Goal: Find specific page/section: Find specific page/section

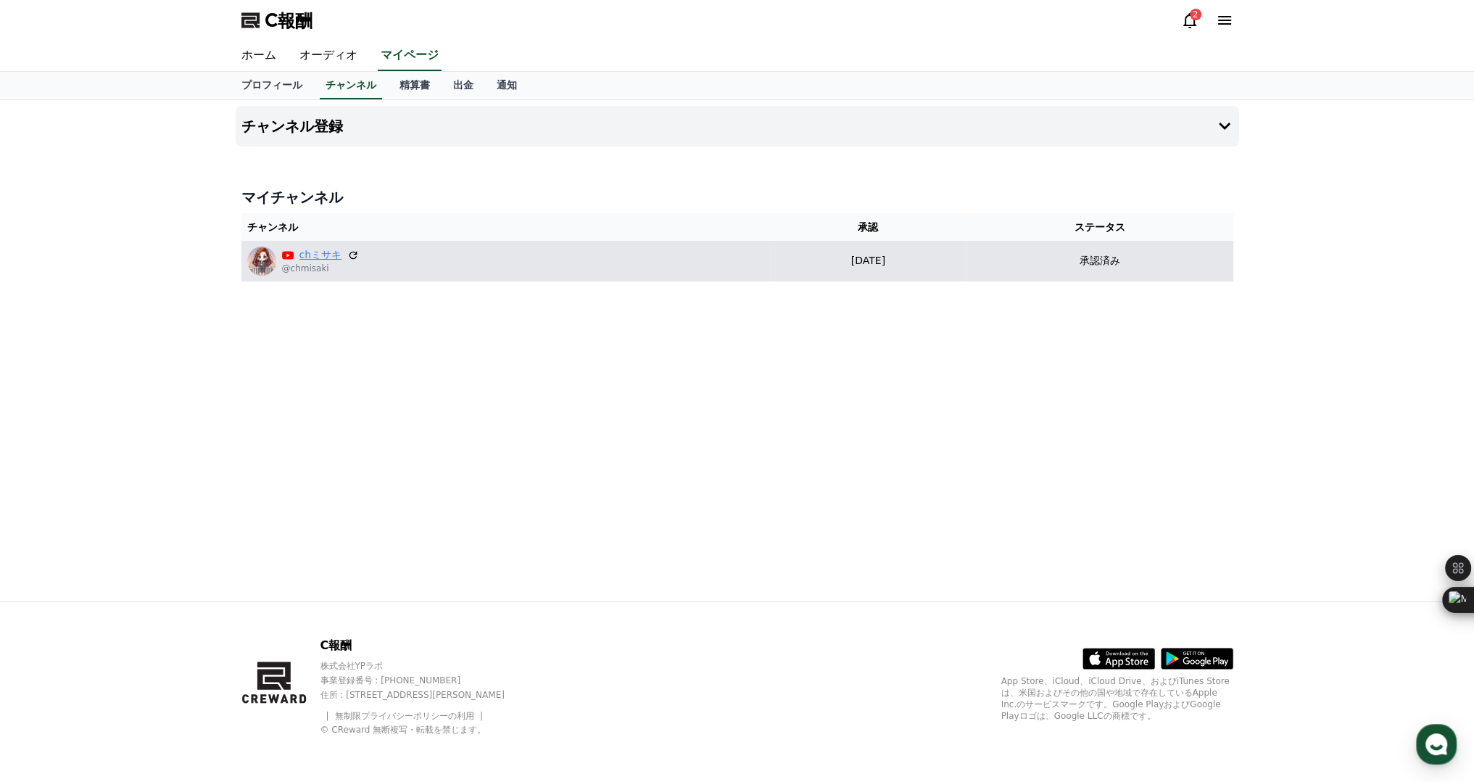
click at [311, 253] on font "chミサキ" at bounding box center [320, 255] width 43 height 12
click at [388, 257] on div "chミサキ @chmisaki" at bounding box center [505, 261] width 517 height 29
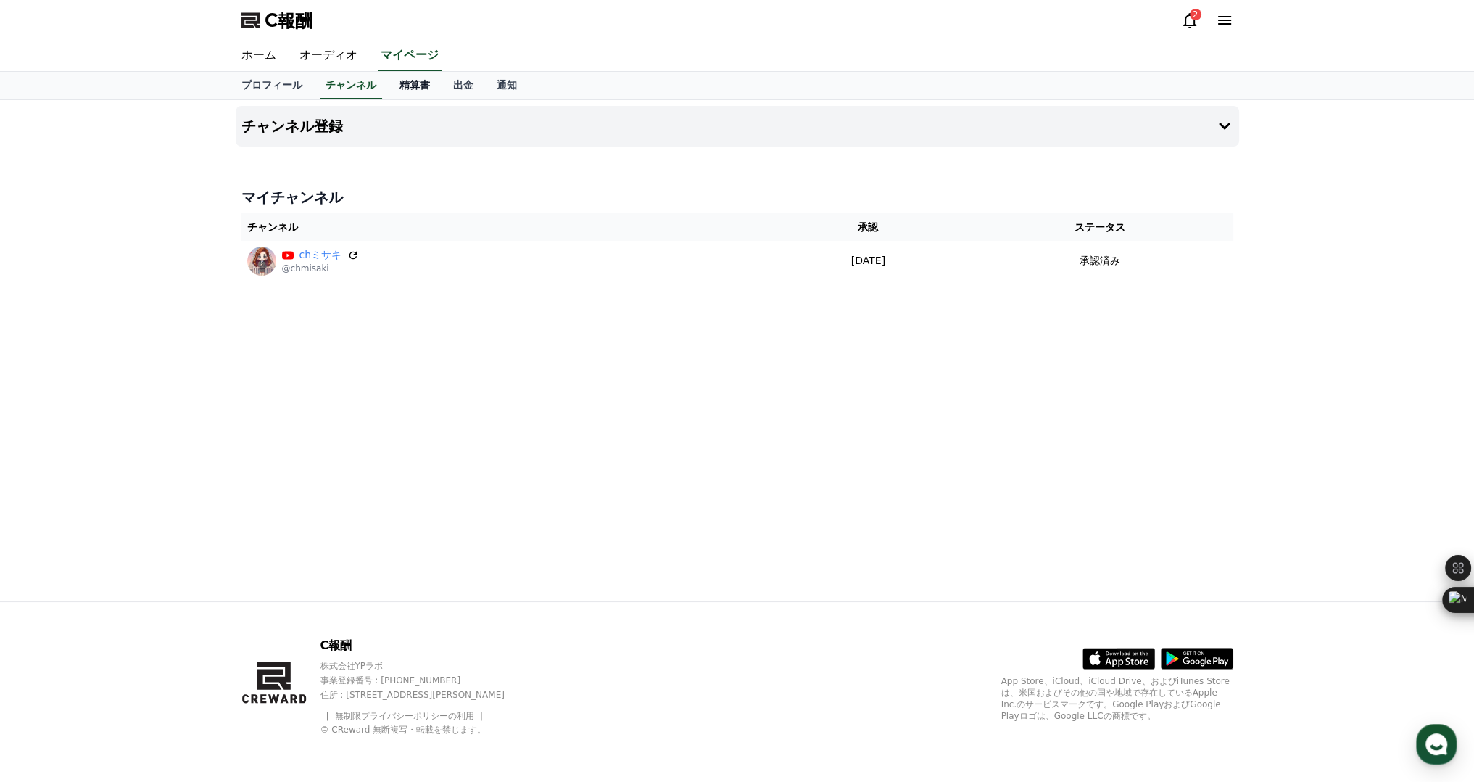
click at [400, 83] on font "精算書" at bounding box center [415, 85] width 30 height 12
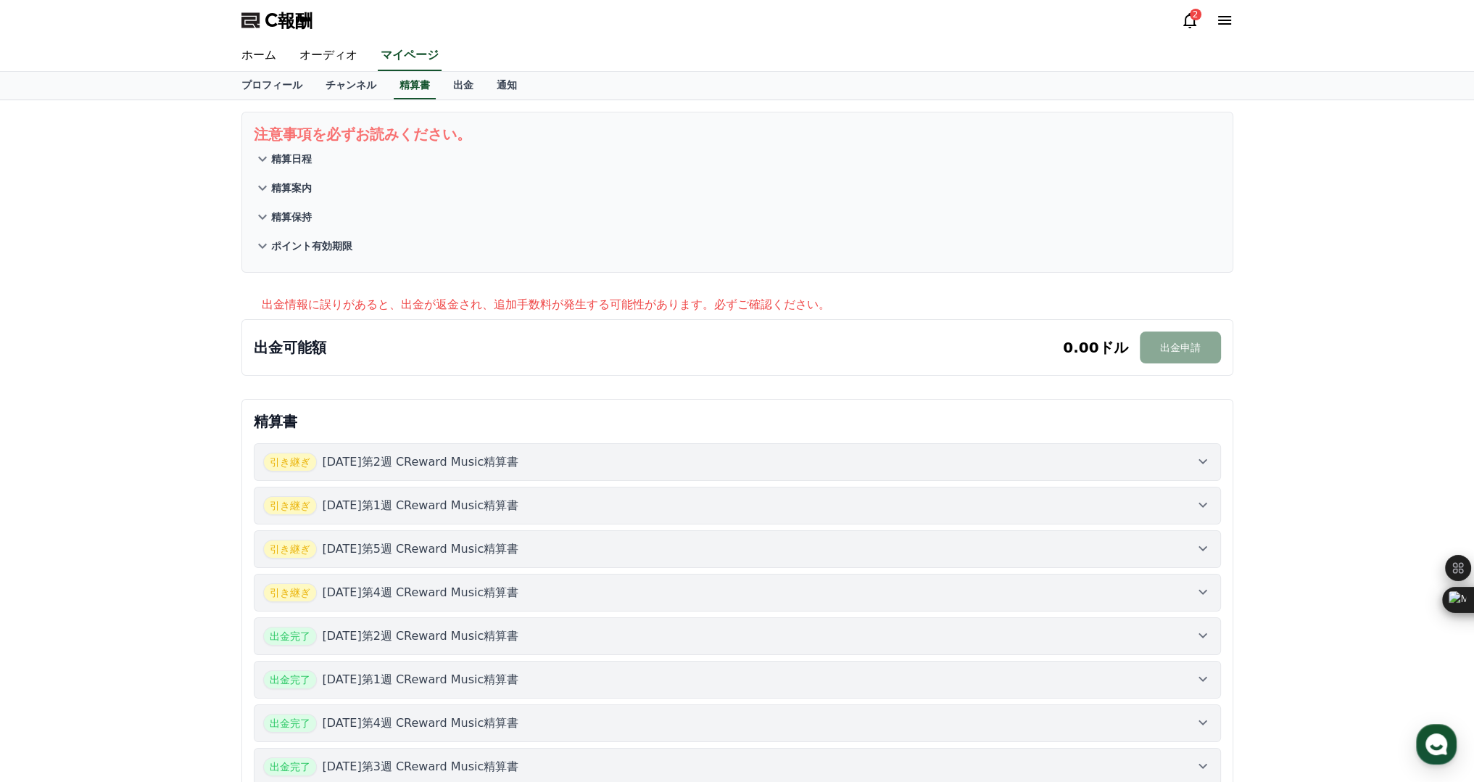
click at [1196, 15] on font "2" at bounding box center [1196, 14] width 6 height 10
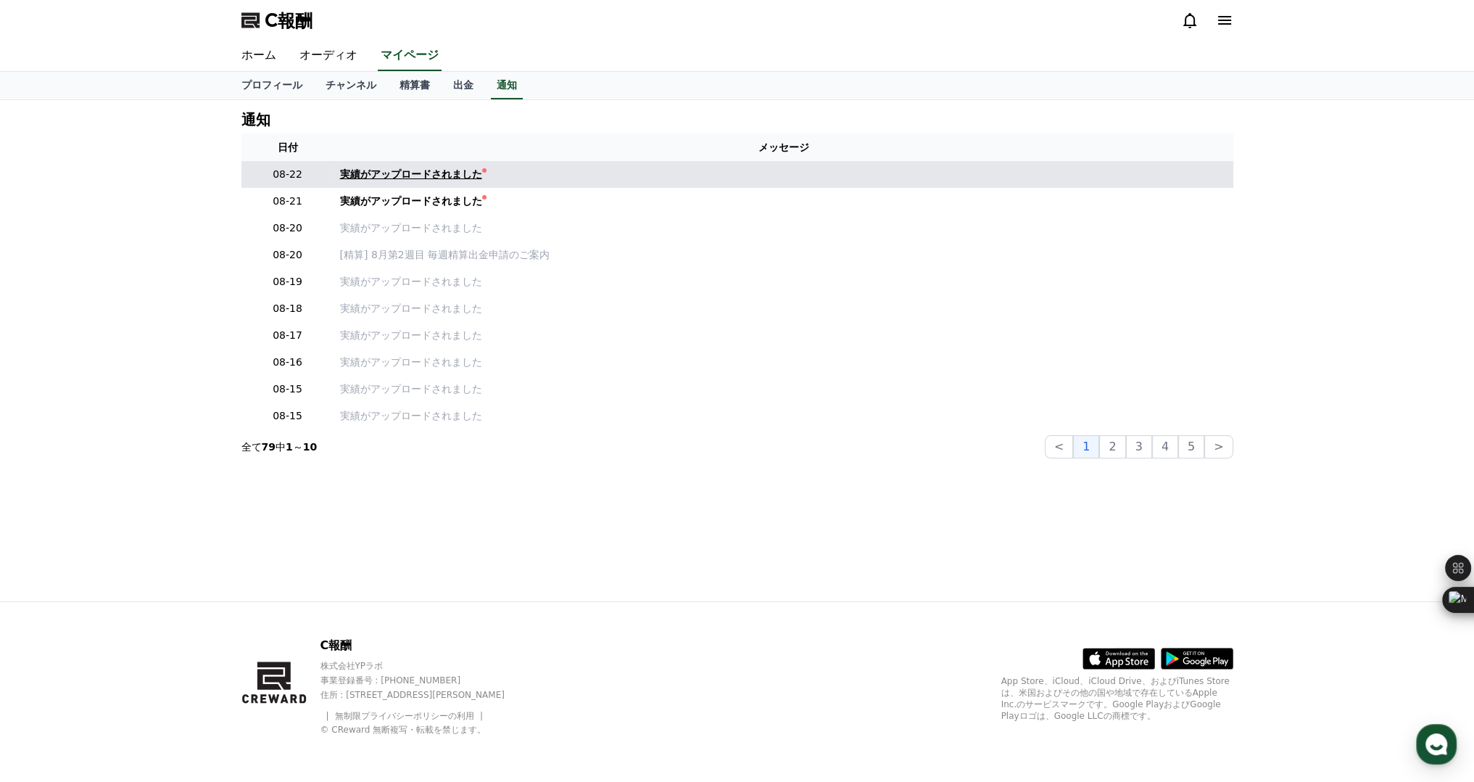
click at [409, 172] on font "実績がアップロードされました" at bounding box center [411, 174] width 142 height 12
